Goal: Task Accomplishment & Management: Manage account settings

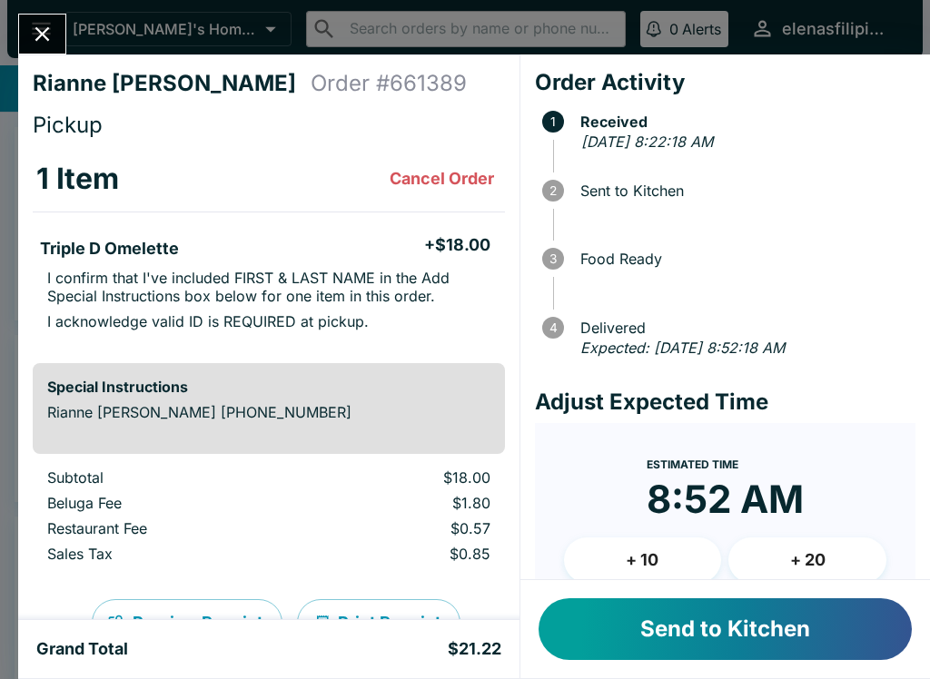
click at [654, 628] on button "Send to Kitchen" at bounding box center [725, 629] width 373 height 62
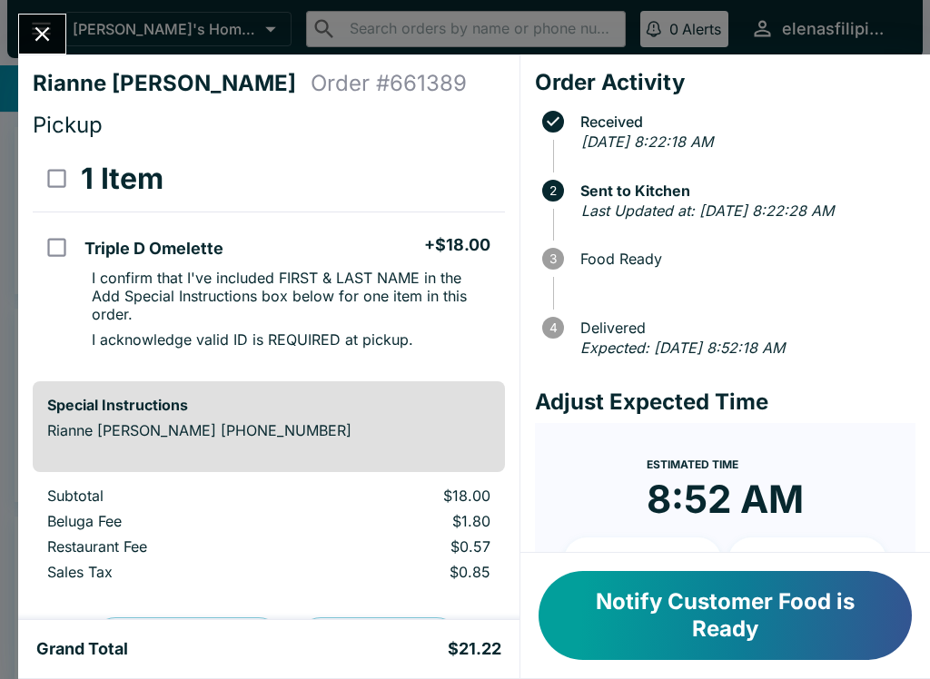
click at [762, 613] on button "Notify Customer Food is Ready" at bounding box center [725, 615] width 373 height 89
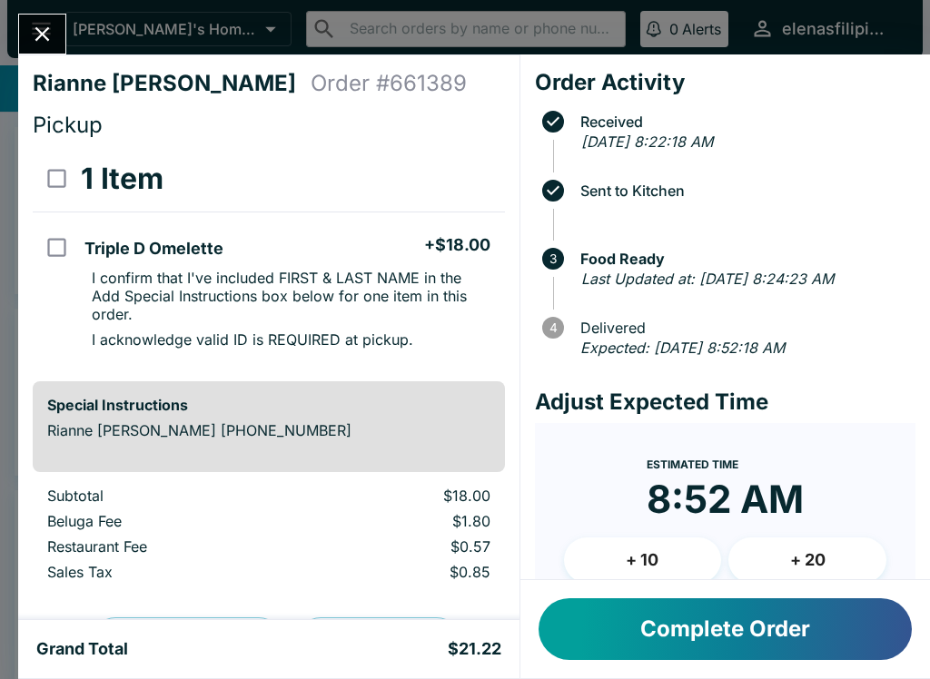
click at [745, 611] on button "Complete Order" at bounding box center [725, 629] width 373 height 62
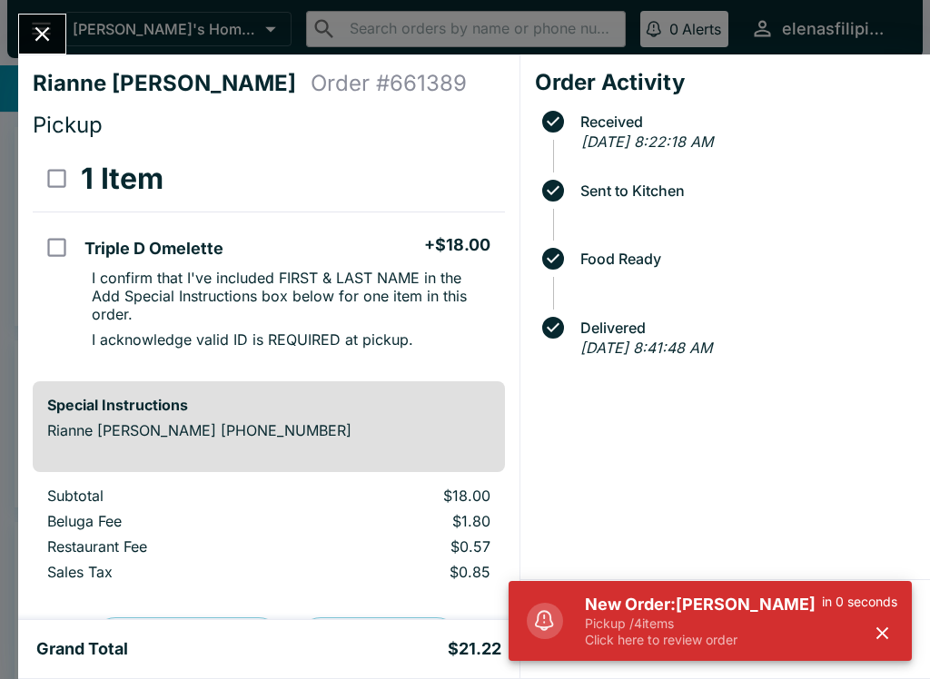
click at [746, 619] on p "Pickup / 4 items" at bounding box center [703, 624] width 237 height 16
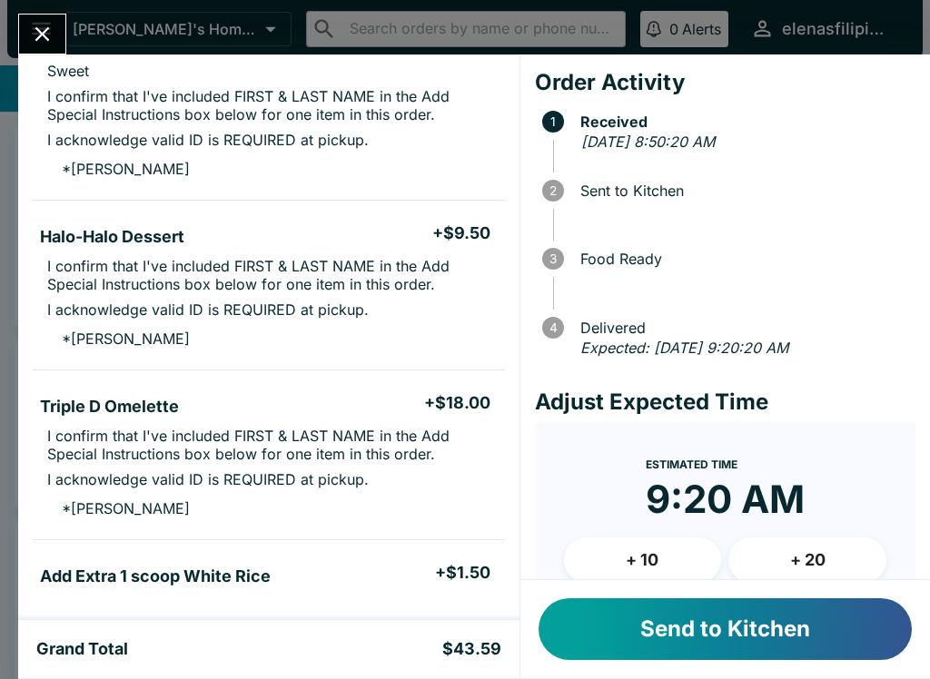
scroll to position [213, 0]
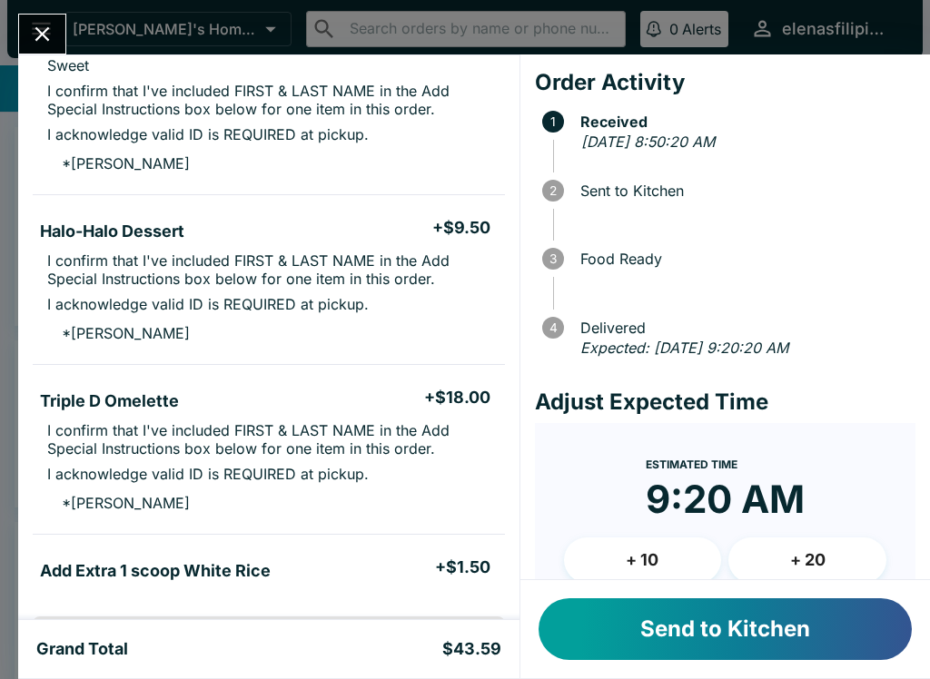
click at [611, 618] on button "Send to Kitchen" at bounding box center [725, 629] width 373 height 62
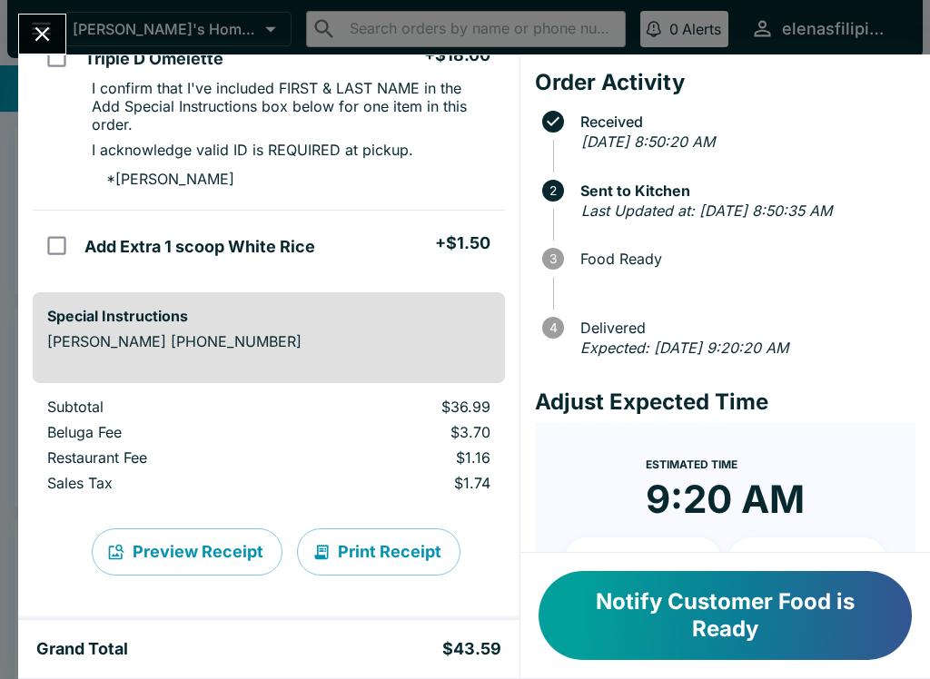
scroll to position [591, 0]
click at [33, 28] on icon "Close" at bounding box center [42, 34] width 25 height 25
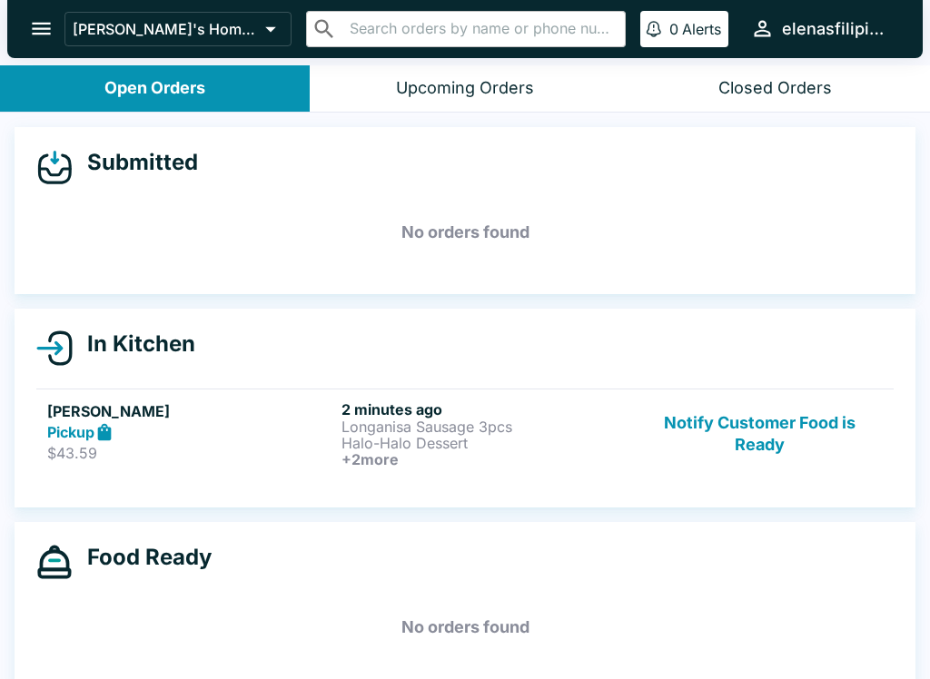
click at [351, 435] on p "Halo-Halo Dessert" at bounding box center [484, 443] width 287 height 16
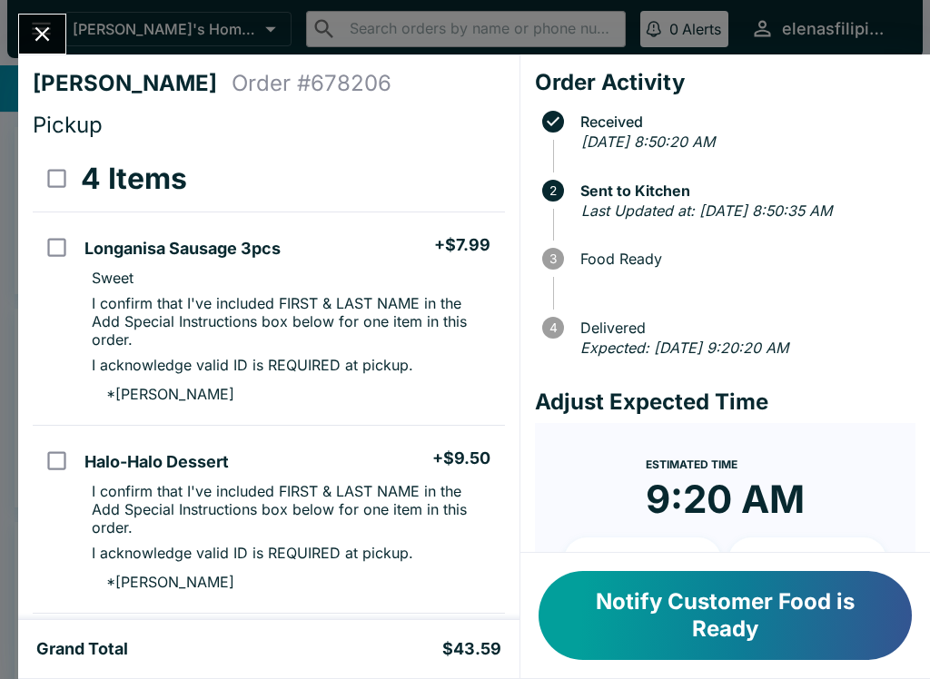
click at [651, 620] on button "Notify Customer Food is Ready" at bounding box center [725, 615] width 373 height 89
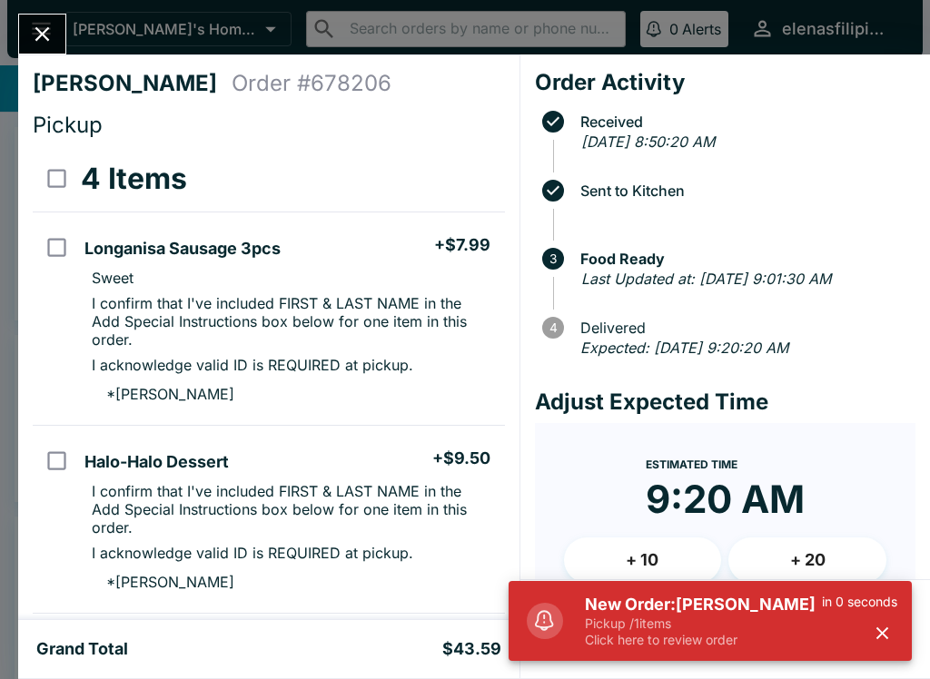
click at [674, 615] on h5 "New Order: [PERSON_NAME]" at bounding box center [703, 605] width 237 height 22
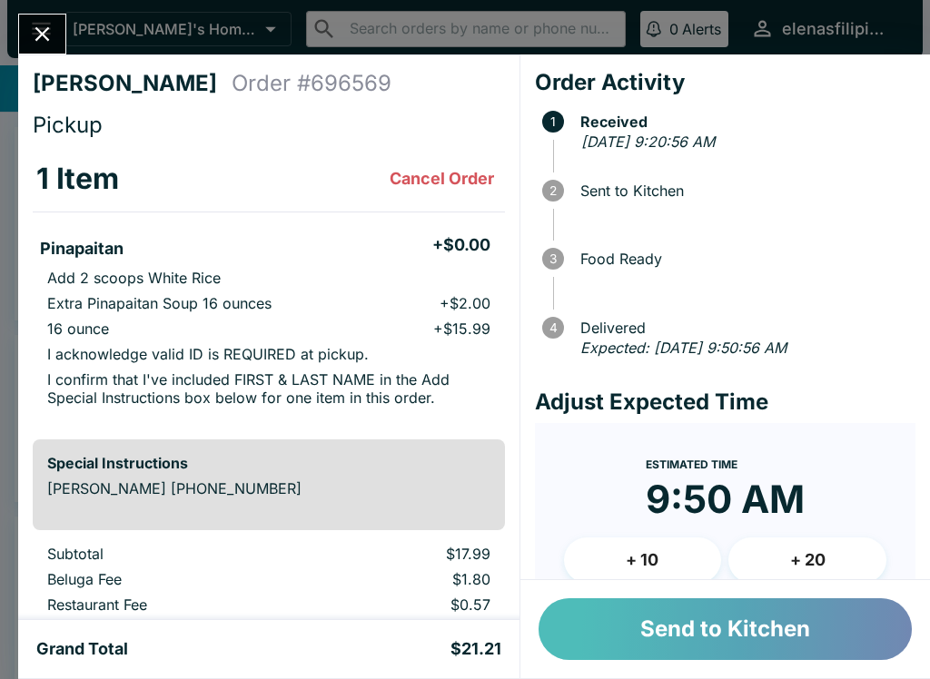
click at [691, 631] on button "Send to Kitchen" at bounding box center [725, 629] width 373 height 62
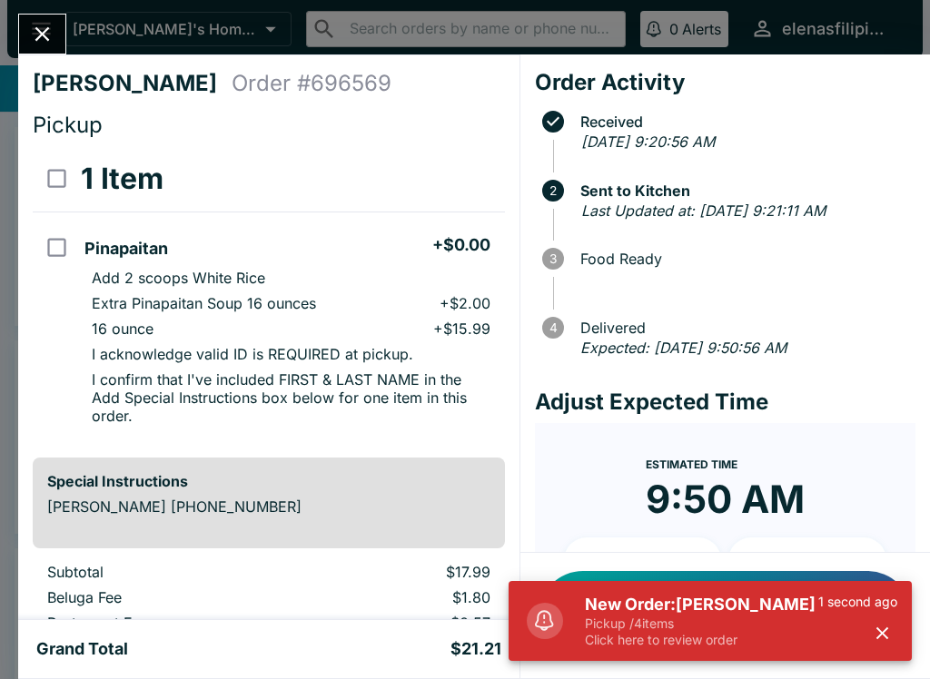
click at [678, 608] on h5 "New Order: [PERSON_NAME]" at bounding box center [701, 605] width 233 height 22
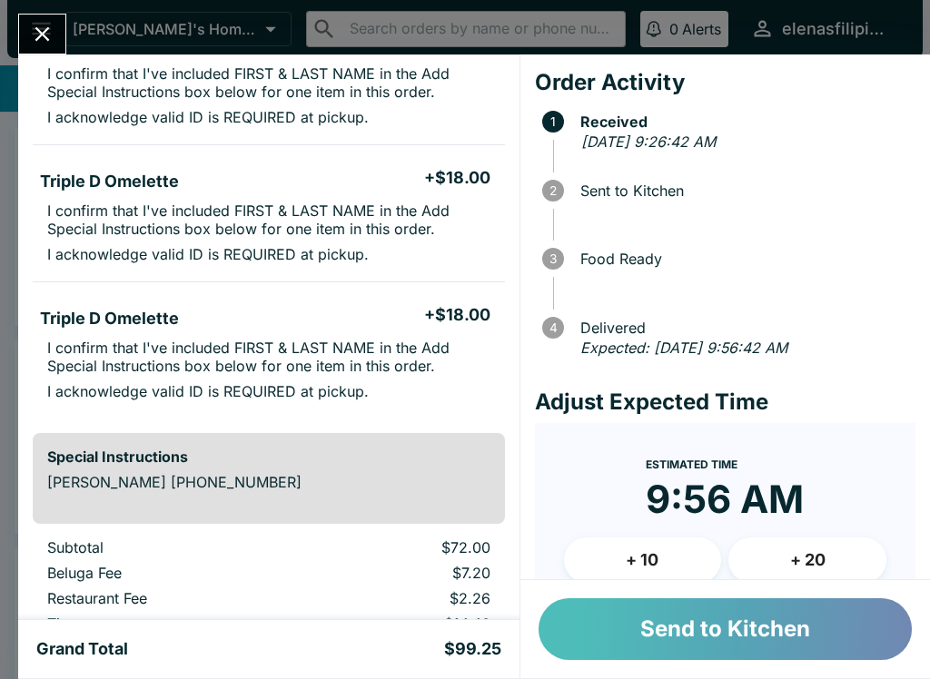
click at [647, 638] on button "Send to Kitchen" at bounding box center [725, 629] width 373 height 62
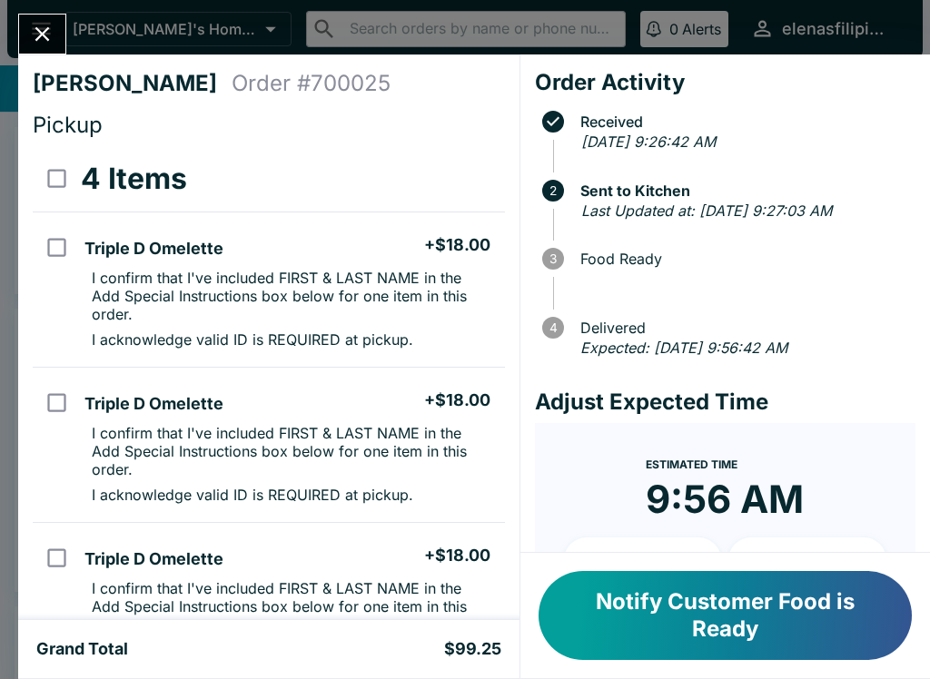
click at [45, 33] on icon "Close" at bounding box center [42, 34] width 15 height 15
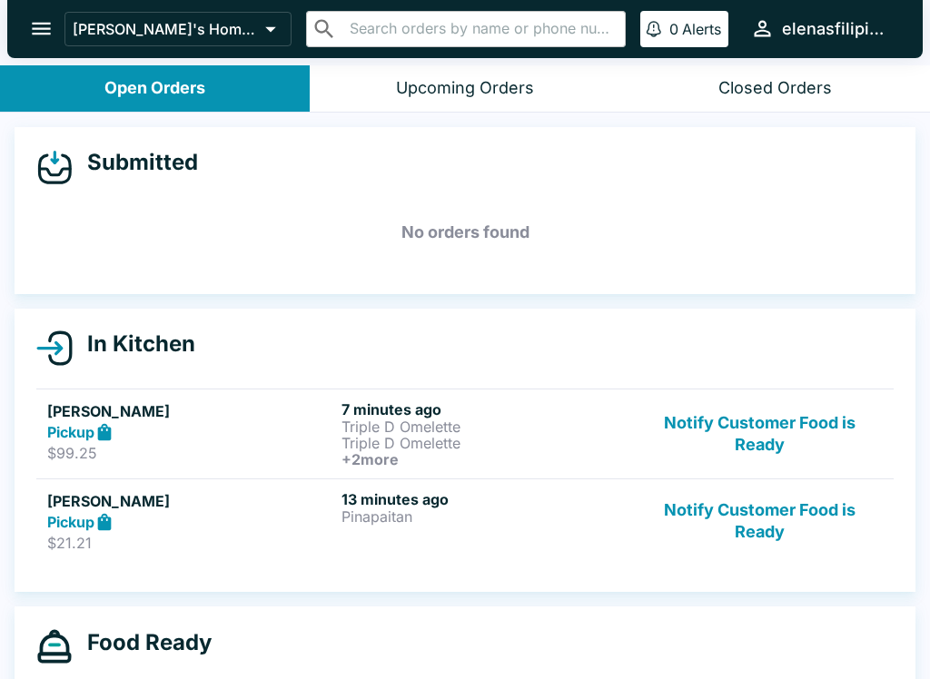
click at [717, 509] on button "Notify Customer Food is Ready" at bounding box center [760, 521] width 246 height 63
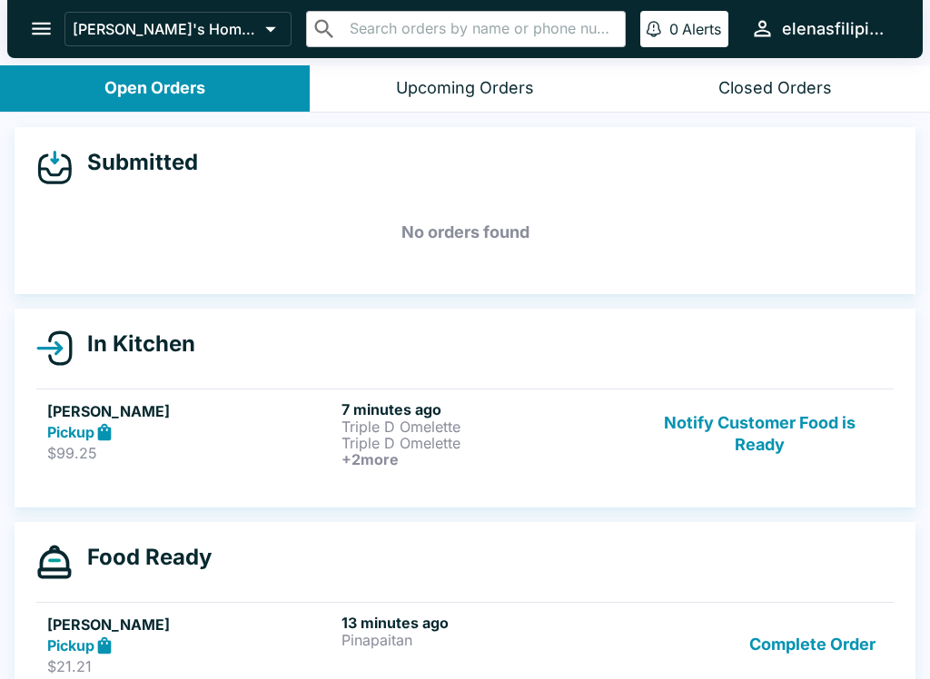
click at [781, 432] on button "Notify Customer Food is Ready" at bounding box center [760, 433] width 246 height 67
